Goal: Transaction & Acquisition: Purchase product/service

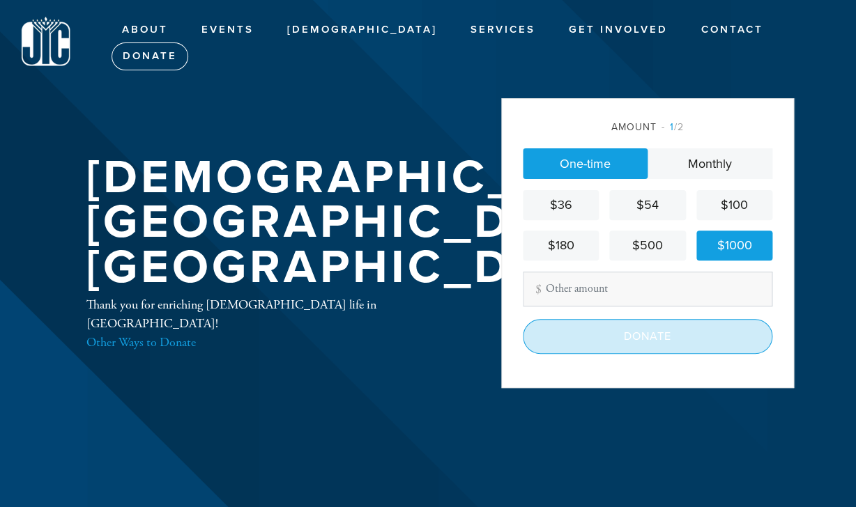
click at [660, 339] on input "Donate" at bounding box center [648, 336] width 250 height 35
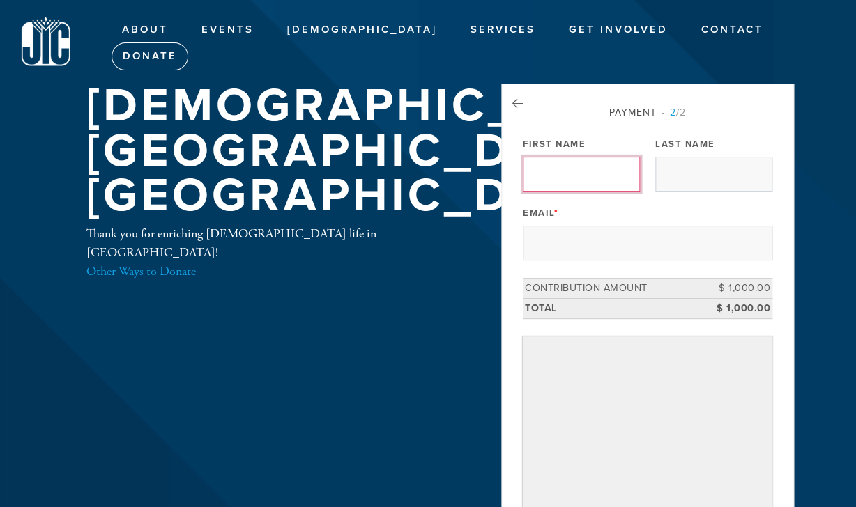
click at [581, 171] on input "First Name" at bounding box center [581, 174] width 117 height 35
type input "[PERSON_NAME]"
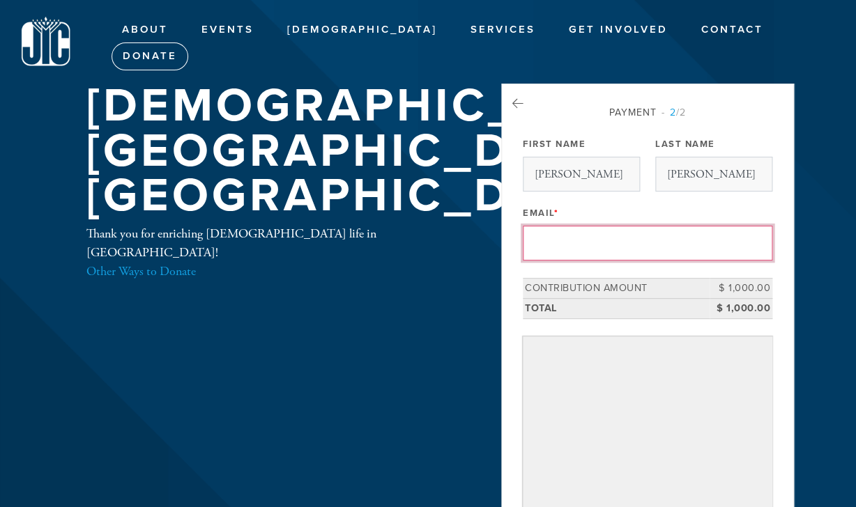
click at [570, 243] on input "Email *" at bounding box center [648, 243] width 250 height 35
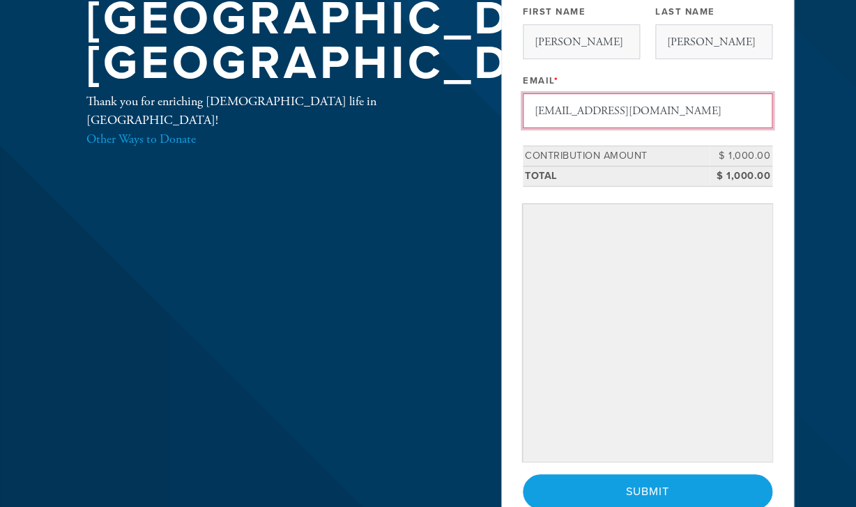
scroll to position [166, 0]
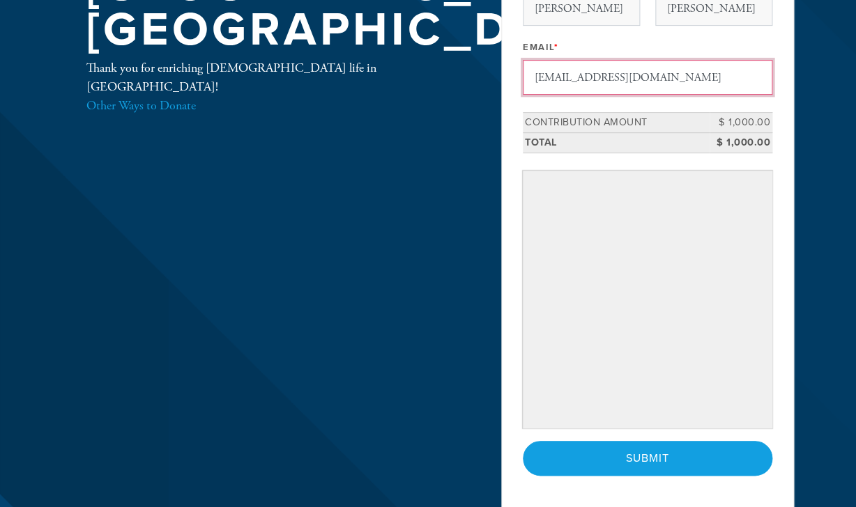
type input "clarinetleah@gmail.com"
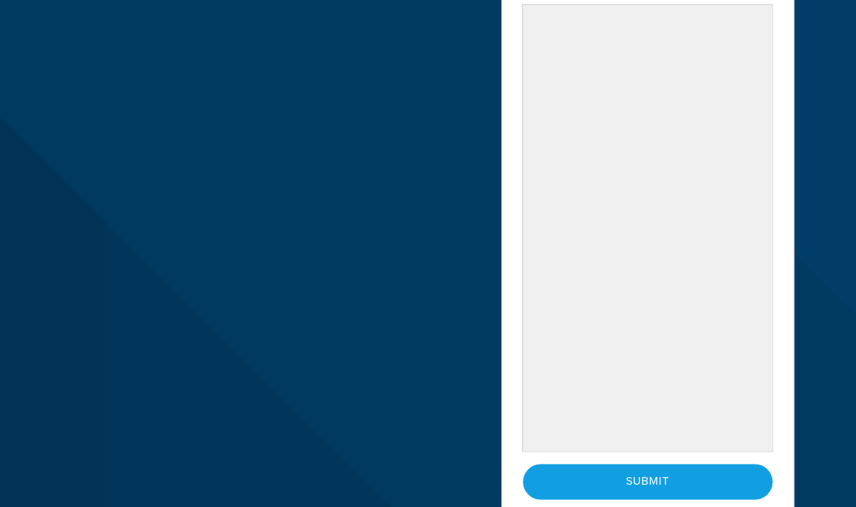
scroll to position [335, 0]
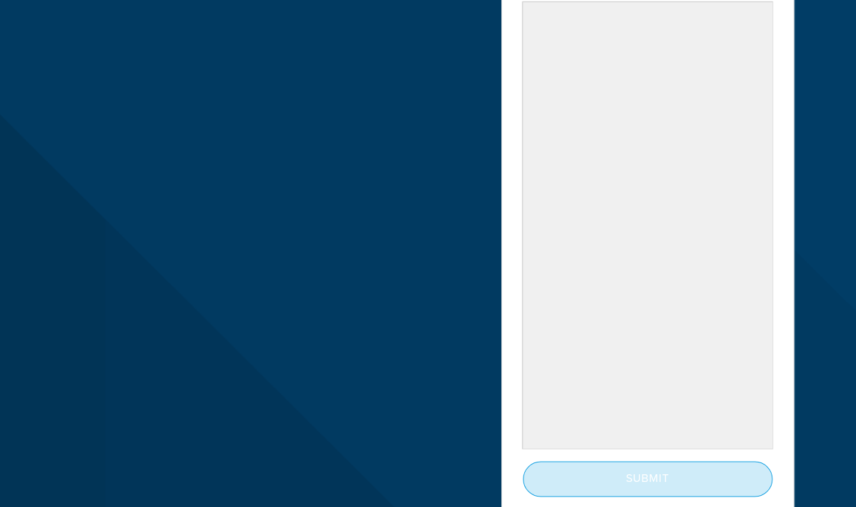
click at [654, 480] on input "Submit" at bounding box center [648, 478] width 250 height 35
